Goal: Task Accomplishment & Management: Use online tool/utility

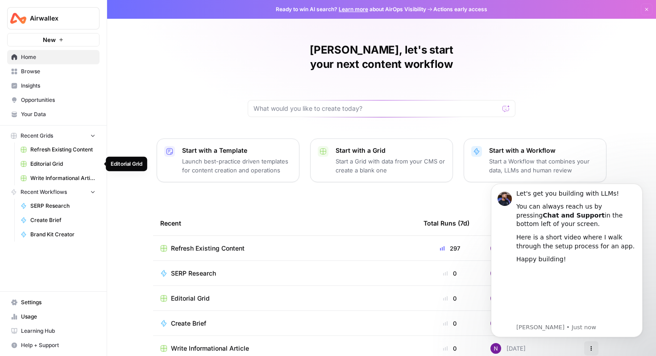
click at [60, 163] on span "Editorial Grid" at bounding box center [62, 164] width 65 height 8
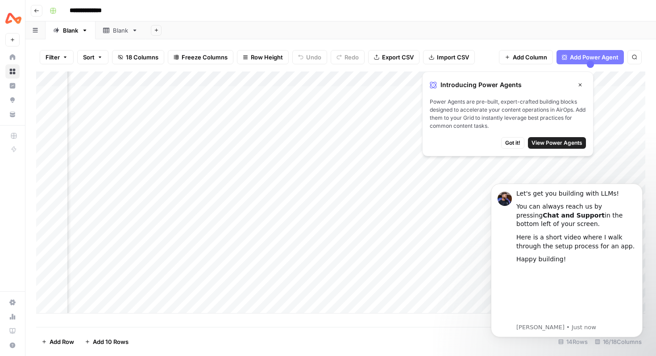
scroll to position [0, 633]
click at [515, 142] on span "Got it!" at bounding box center [512, 143] width 15 height 8
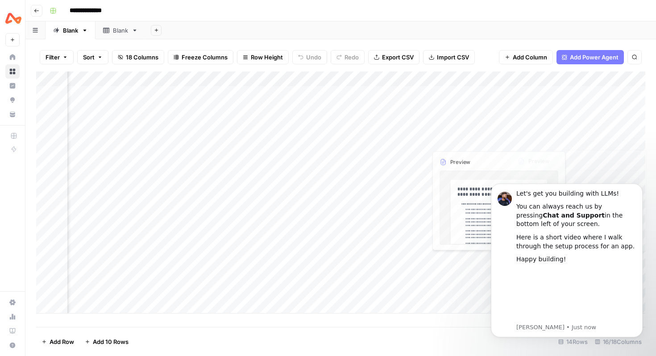
scroll to position [0, 784]
click at [638, 186] on icon "Dismiss notification" at bounding box center [640, 185] width 5 height 5
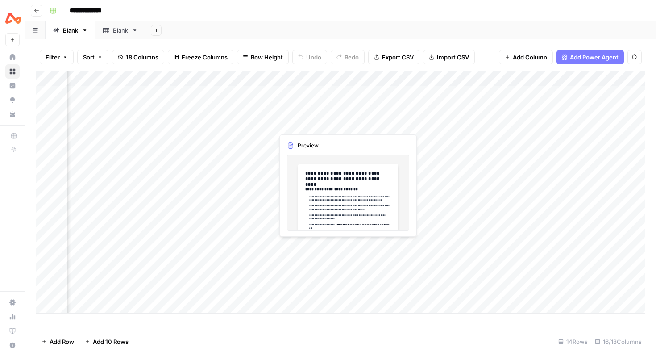
scroll to position [0, 0]
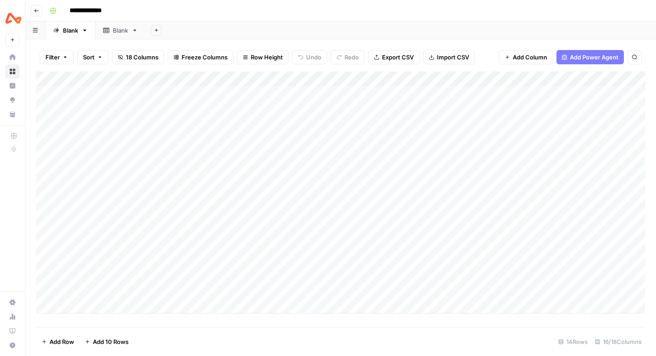
click at [285, 125] on div "Add Column" at bounding box center [340, 192] width 609 height 242
drag, startPoint x: 262, startPoint y: 80, endPoint x: 222, endPoint y: 85, distance: 40.5
click at [222, 85] on div "Add Column" at bounding box center [340, 192] width 609 height 242
click at [259, 133] on div "Add Column" at bounding box center [340, 192] width 609 height 242
click at [237, 123] on div "Add Column" at bounding box center [340, 192] width 609 height 242
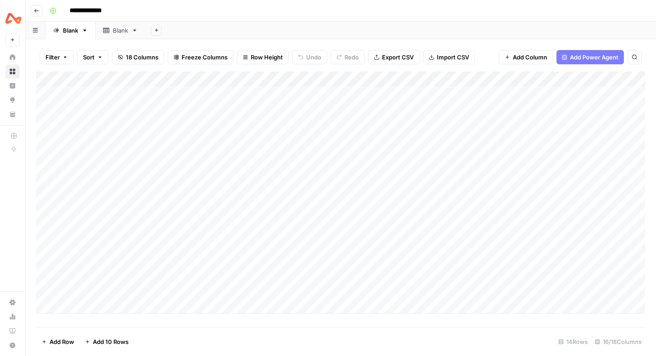
click at [237, 123] on div "Add Column" at bounding box center [340, 192] width 609 height 242
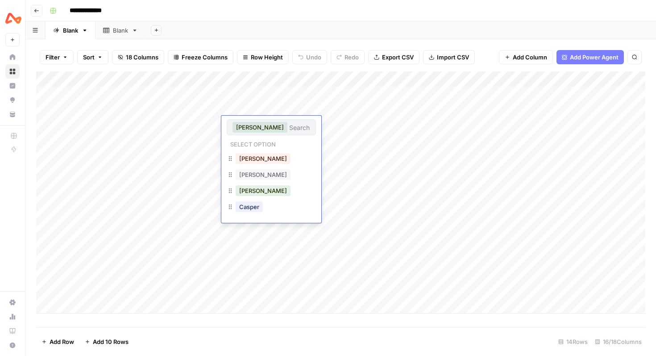
click at [240, 241] on div "Add Column" at bounding box center [340, 192] width 609 height 242
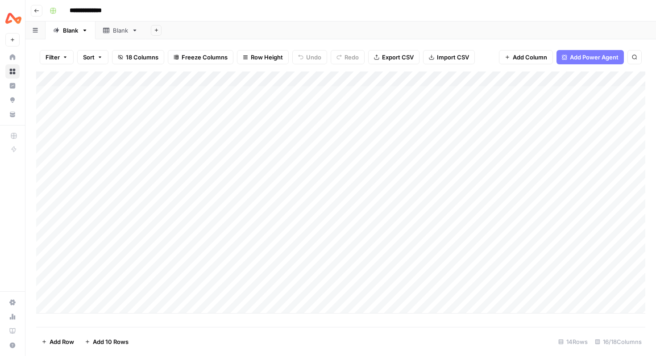
click at [251, 172] on div "Add Column" at bounding box center [340, 192] width 609 height 242
click at [253, 157] on div "Add Column" at bounding box center [340, 192] width 609 height 242
